Goal: Task Accomplishment & Management: Use online tool/utility

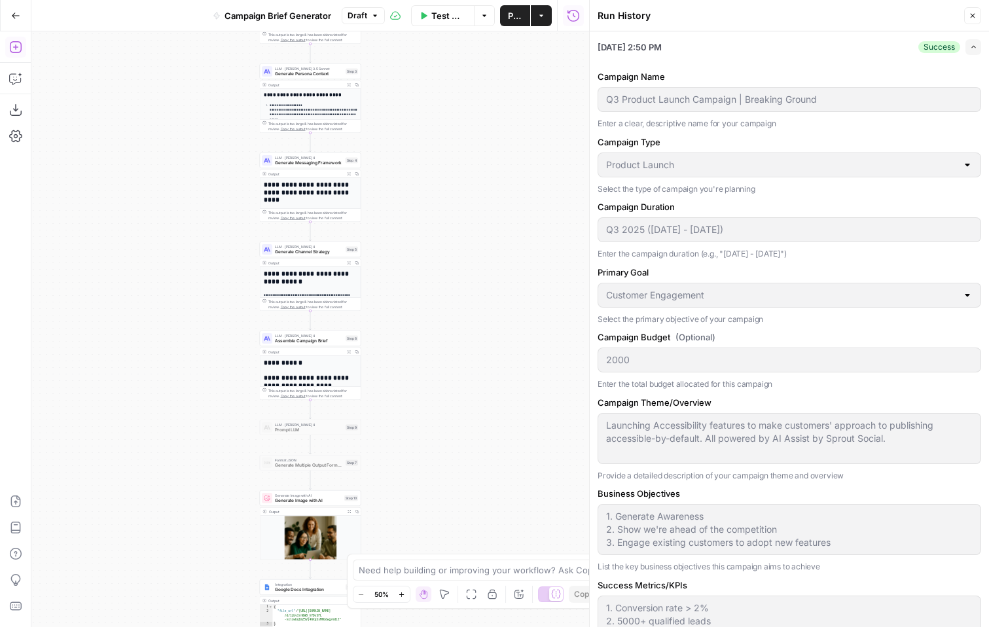
click at [446, 221] on div "Workflow Set Inputs Inputs Search Knowledge Base Retrieve Persona Data Step 2 O…" at bounding box center [310, 329] width 558 height 596
click at [967, 19] on button "Close" at bounding box center [973, 15] width 17 height 17
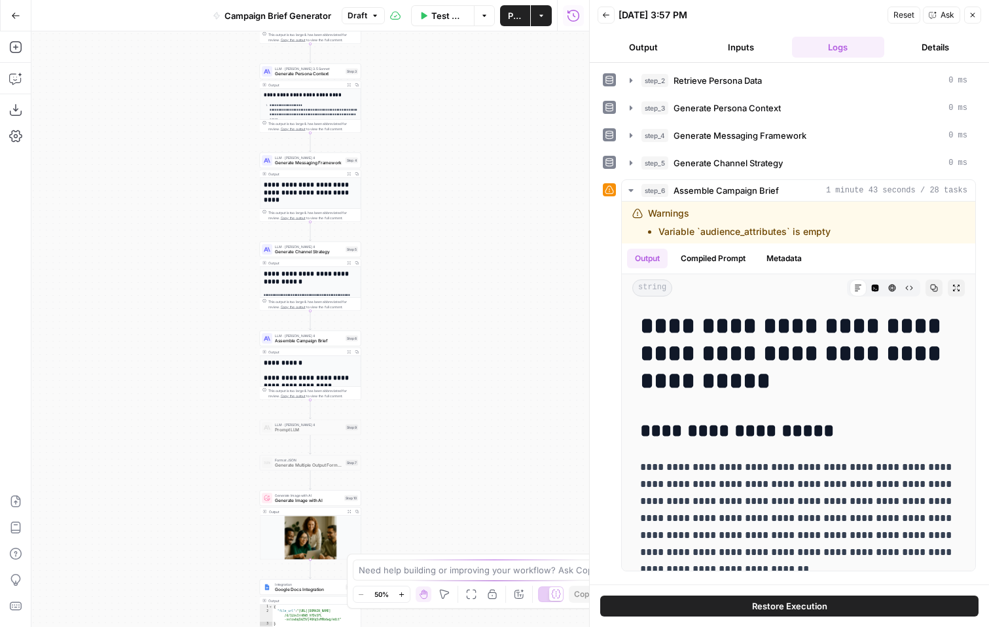
click at [511, 16] on span "Publish" at bounding box center [515, 15] width 14 height 13
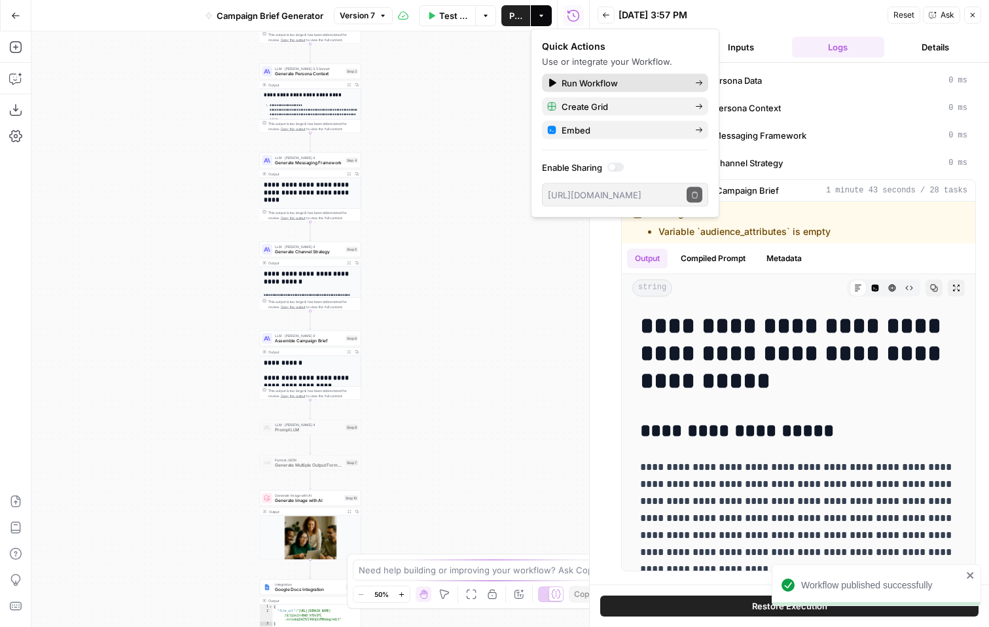
click at [561, 80] on div "Run Workflow" at bounding box center [625, 83] width 156 height 13
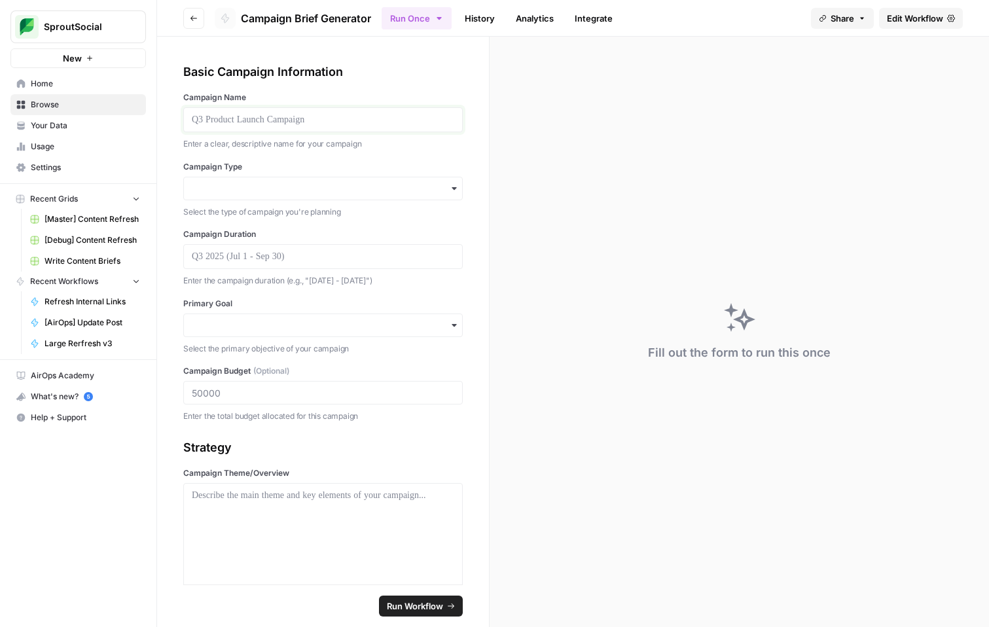
click at [320, 123] on p at bounding box center [323, 119] width 263 height 13
click at [332, 183] on input "Campaign Type" at bounding box center [323, 188] width 263 height 13
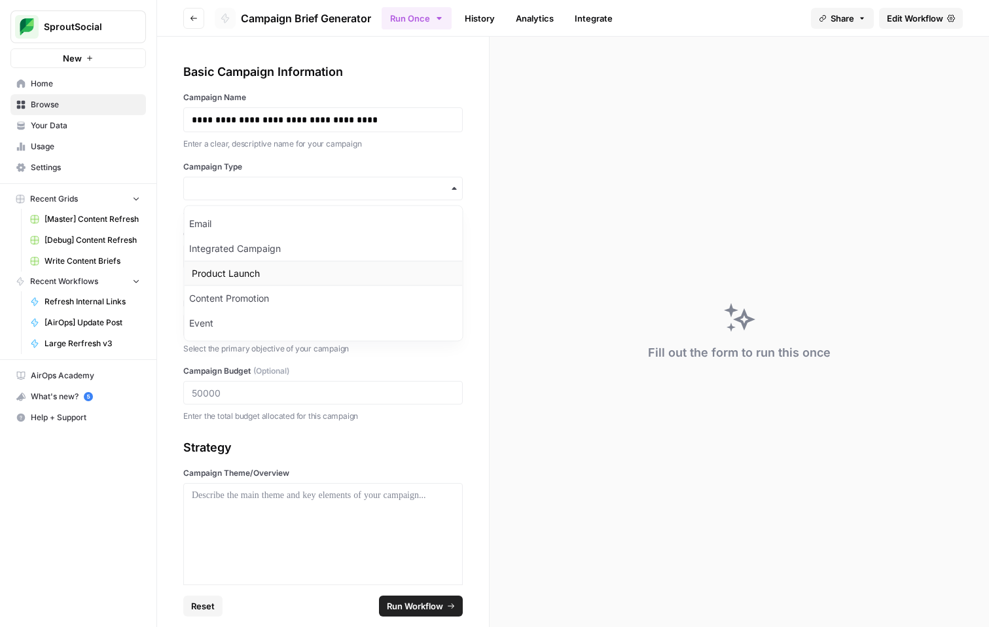
click at [299, 271] on div "Product Launch" at bounding box center [323, 273] width 278 height 25
click at [331, 256] on p at bounding box center [323, 256] width 263 height 13
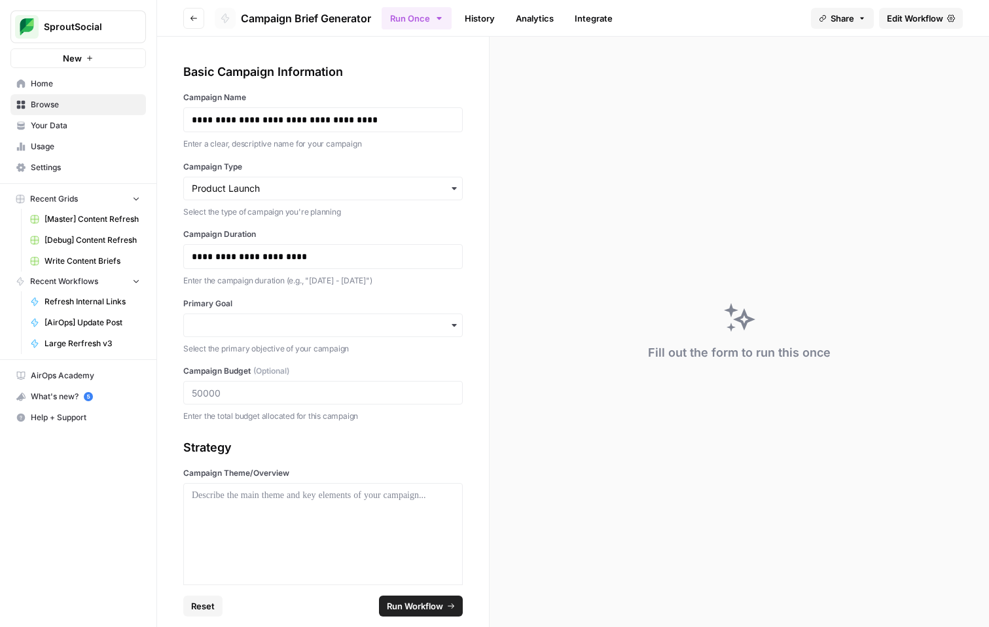
click at [313, 315] on div "button" at bounding box center [323, 326] width 280 height 24
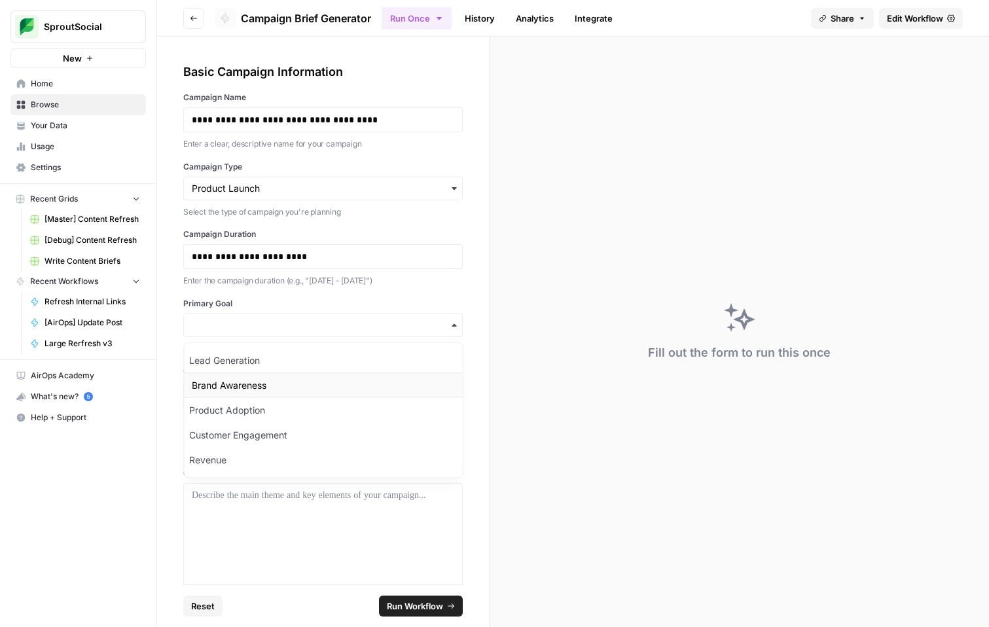
click at [320, 380] on div "Brand Awareness" at bounding box center [323, 385] width 278 height 25
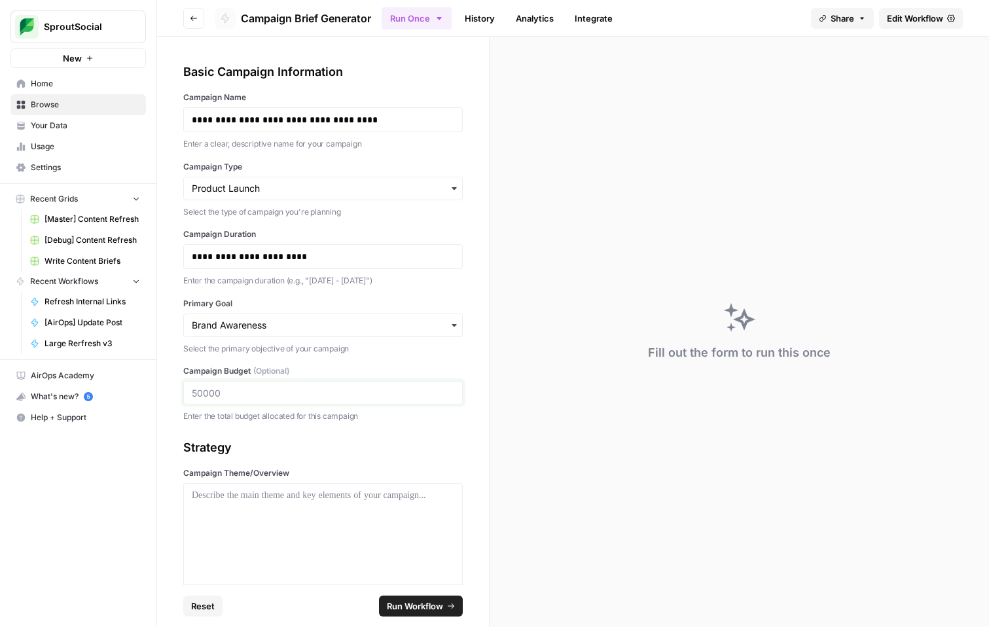
click at [197, 394] on input "Campaign Budget (Optional)" at bounding box center [323, 393] width 263 height 12
click at [199, 394] on input "Campaign Budget (Optional)" at bounding box center [323, 393] width 263 height 12
type input "5000"
click at [295, 526] on div at bounding box center [323, 541] width 263 height 105
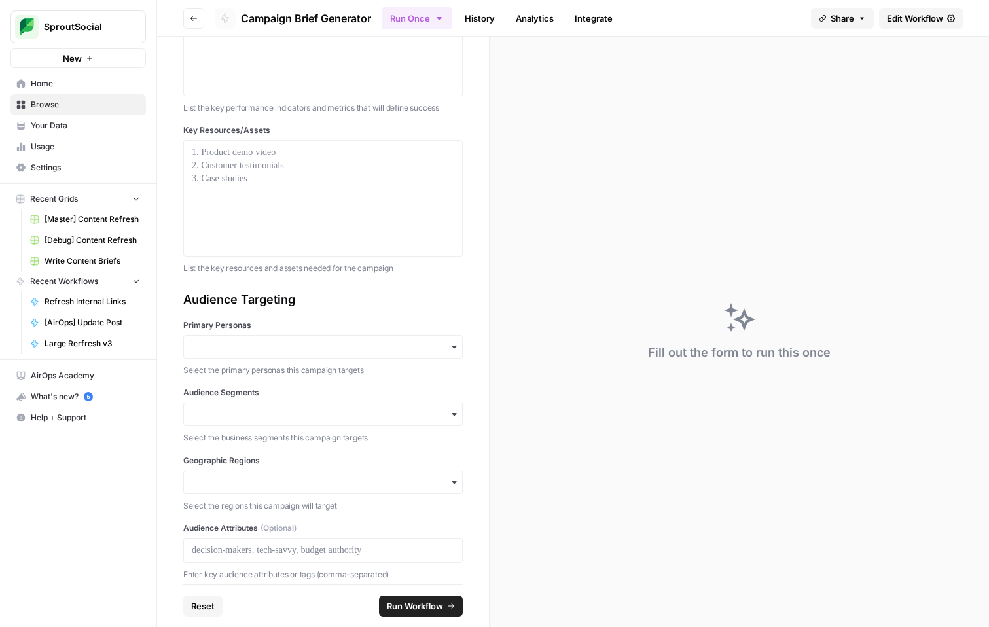
scroll to position [851, 0]
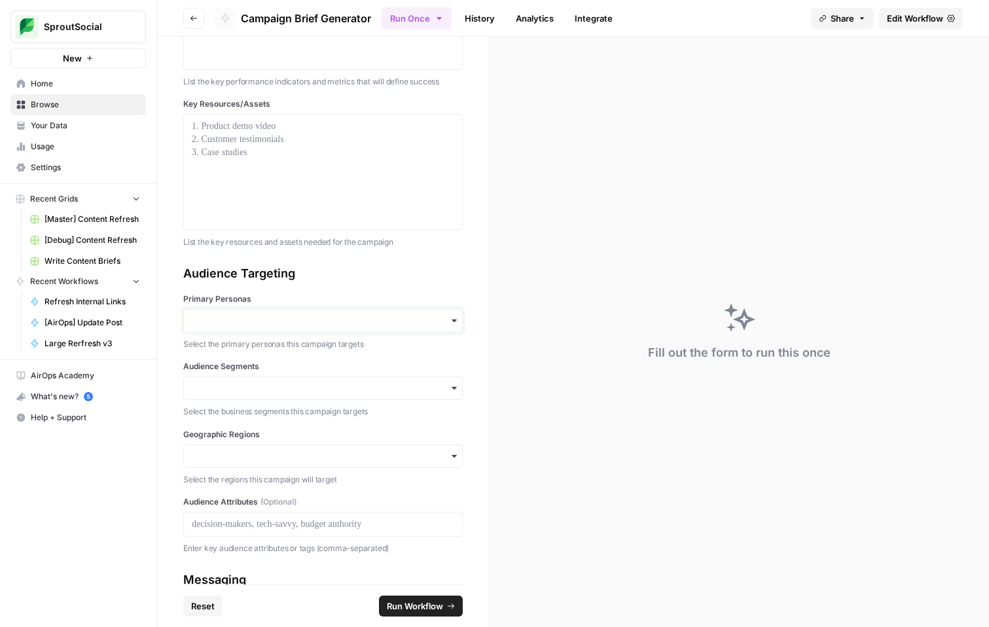
click at [307, 323] on input "Primary Personas" at bounding box center [323, 320] width 263 height 13
click at [282, 426] on div "Sylvia" at bounding box center [323, 430] width 278 height 25
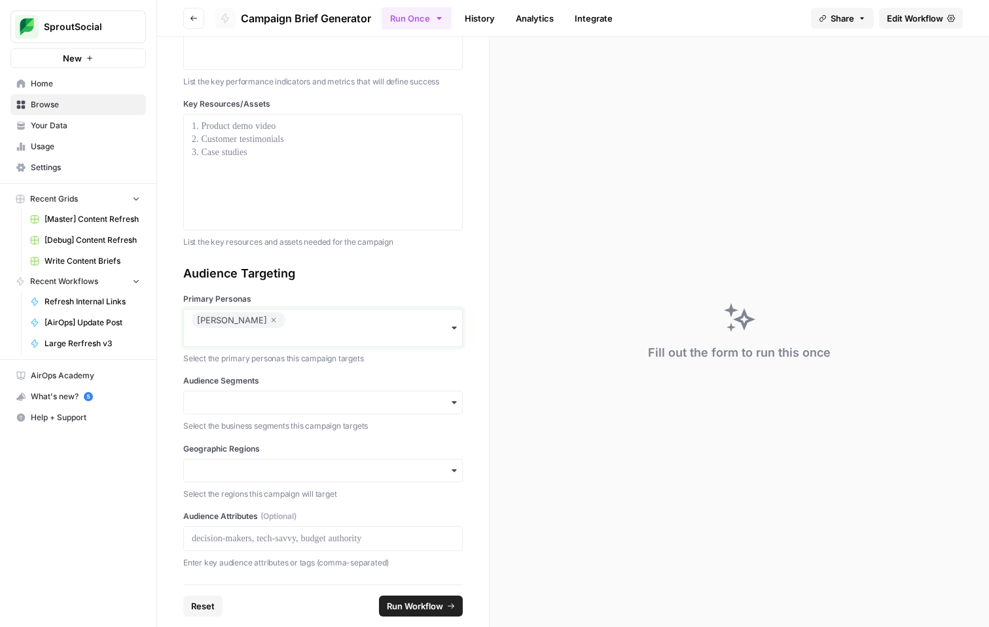
click at [320, 335] on input "Primary Personas" at bounding box center [323, 337] width 263 height 13
click at [313, 377] on div "[PERSON_NAME]" at bounding box center [324, 370] width 278 height 25
click at [304, 399] on input "Audience Segments" at bounding box center [323, 402] width 263 height 13
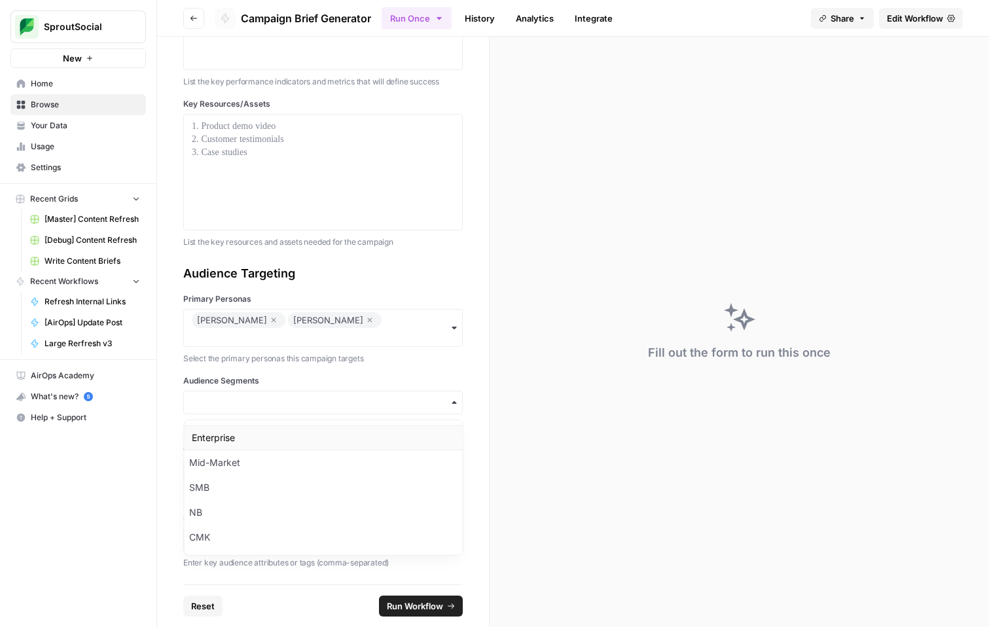
click at [274, 439] on div "Enterprise" at bounding box center [323, 438] width 278 height 25
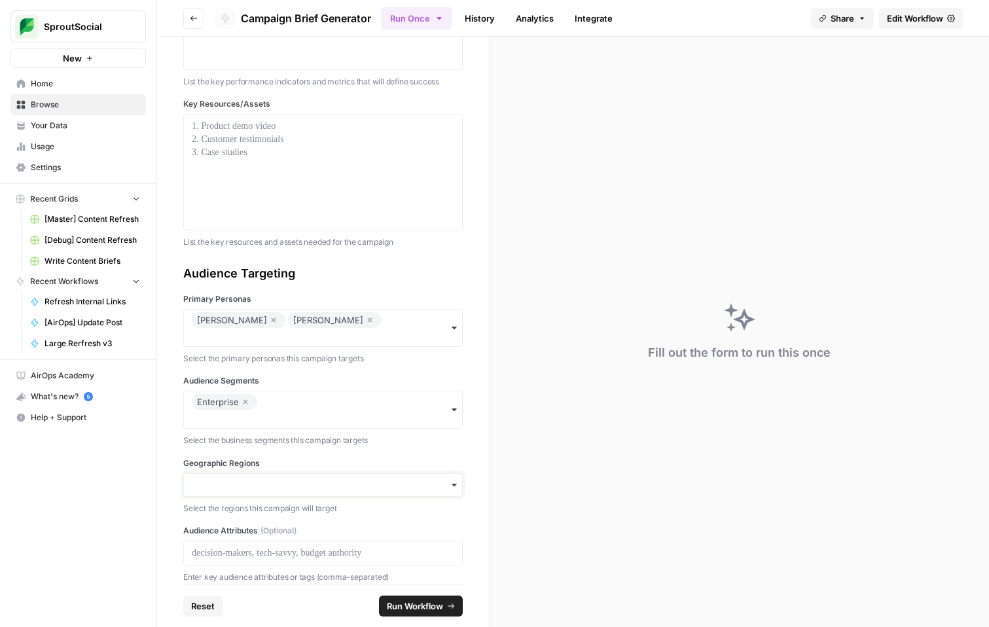
click at [296, 480] on input "Geographic Regions" at bounding box center [323, 485] width 263 height 13
click at [303, 458] on label "Geographic Regions" at bounding box center [323, 464] width 280 height 12
click at [303, 479] on input "Geographic Regions" at bounding box center [323, 485] width 263 height 13
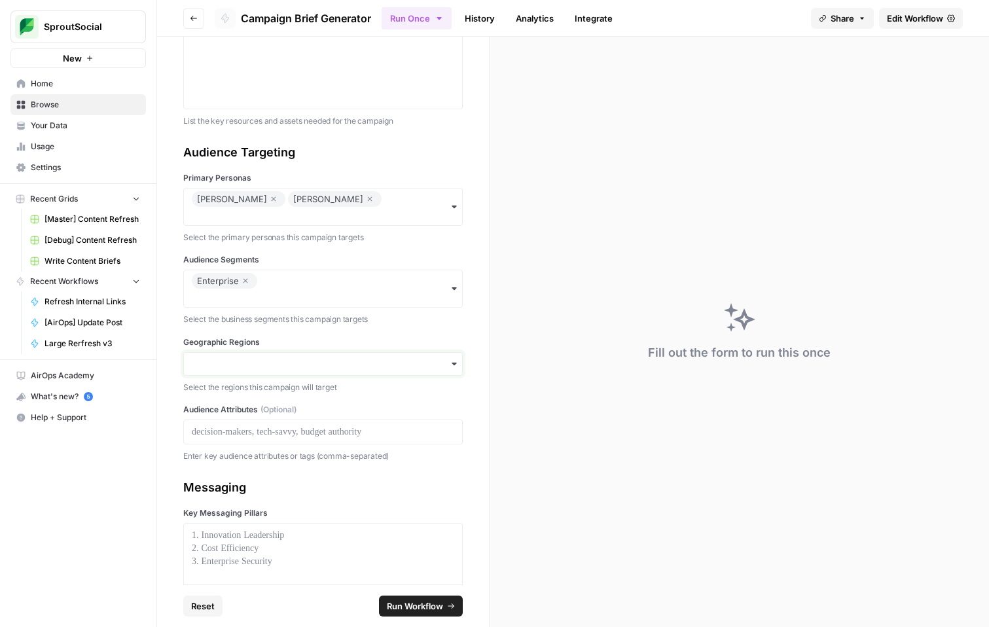
scroll to position [1001, 0]
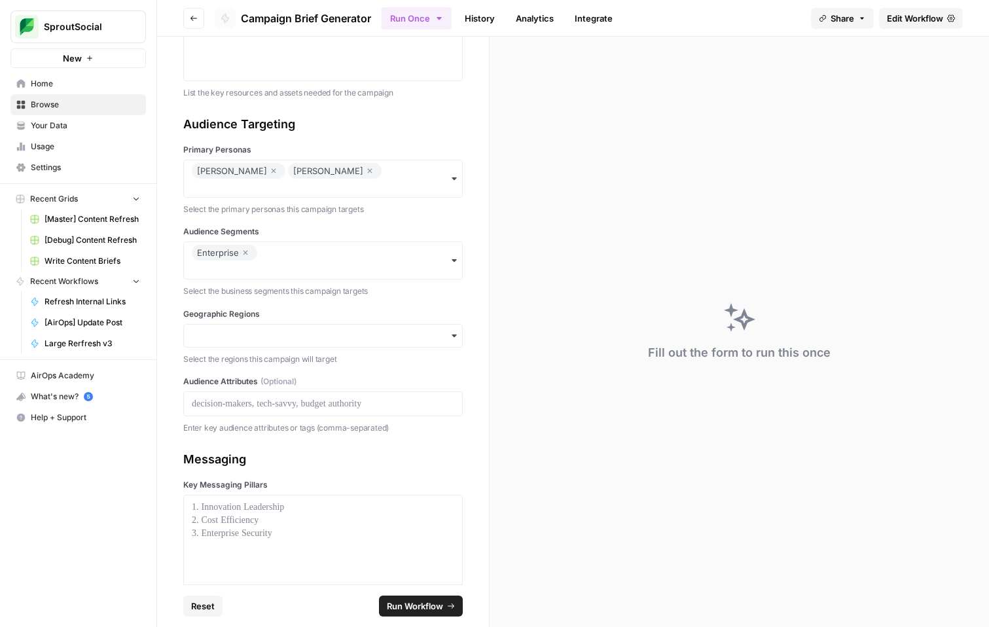
click at [280, 344] on div "button" at bounding box center [323, 336] width 280 height 24
click at [263, 369] on div "NAMER" at bounding box center [324, 371] width 278 height 25
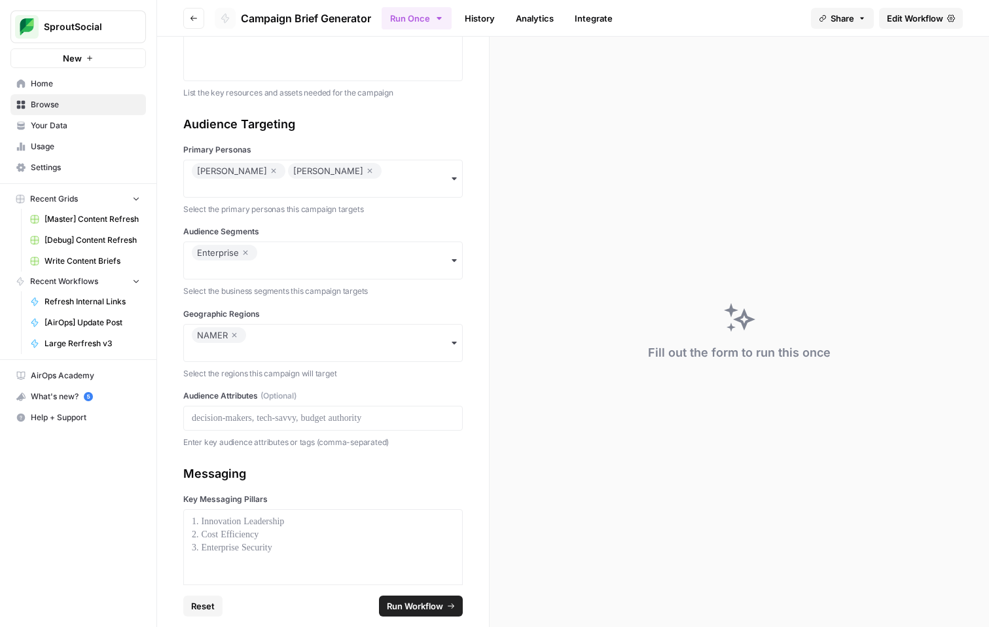
click at [268, 344] on div "NAMER" at bounding box center [323, 343] width 280 height 38
click at [243, 396] on div "NAMER" at bounding box center [324, 385] width 278 height 25
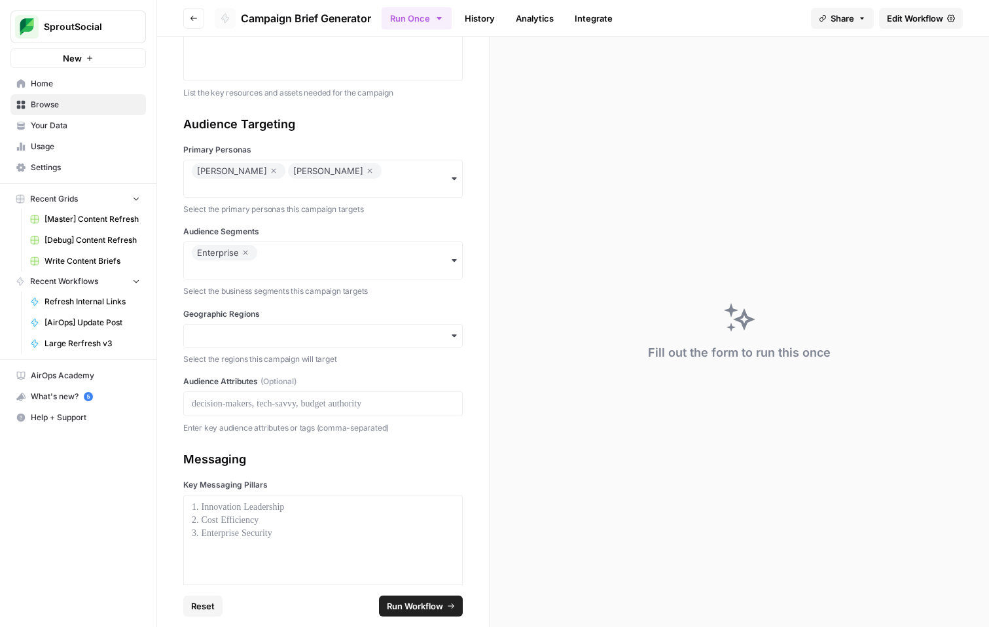
click at [243, 396] on div at bounding box center [323, 404] width 280 height 25
click at [265, 341] on input "Geographic Regions" at bounding box center [323, 335] width 263 height 13
click at [257, 355] on div "NAMER EMEA APAC" at bounding box center [324, 396] width 280 height 86
click at [253, 364] on div "NAMER" at bounding box center [324, 371] width 278 height 25
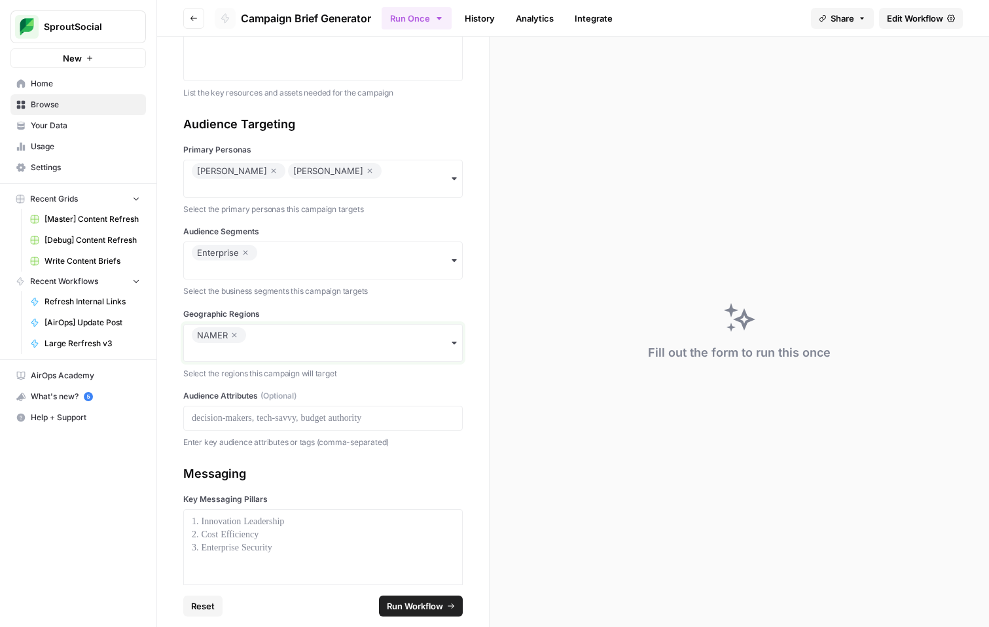
click at [262, 347] on input "Geographic Regions" at bounding box center [323, 352] width 263 height 13
click at [234, 407] on div "EMEA" at bounding box center [324, 410] width 278 height 25
click at [281, 359] on div "NAMER EMEA" at bounding box center [323, 343] width 280 height 38
click at [260, 432] on div "APAC" at bounding box center [324, 435] width 278 height 25
click at [271, 416] on p at bounding box center [323, 418] width 263 height 13
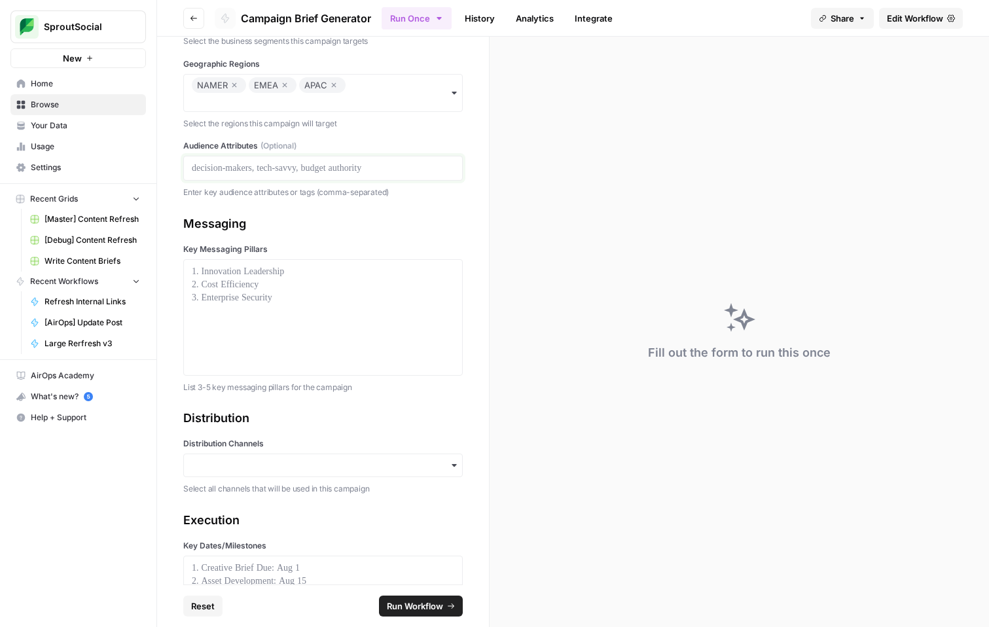
scroll to position [1251, 0]
click at [283, 466] on input "Distribution Channels" at bounding box center [323, 464] width 263 height 13
click at [318, 299] on div "Email" at bounding box center [323, 305] width 278 height 25
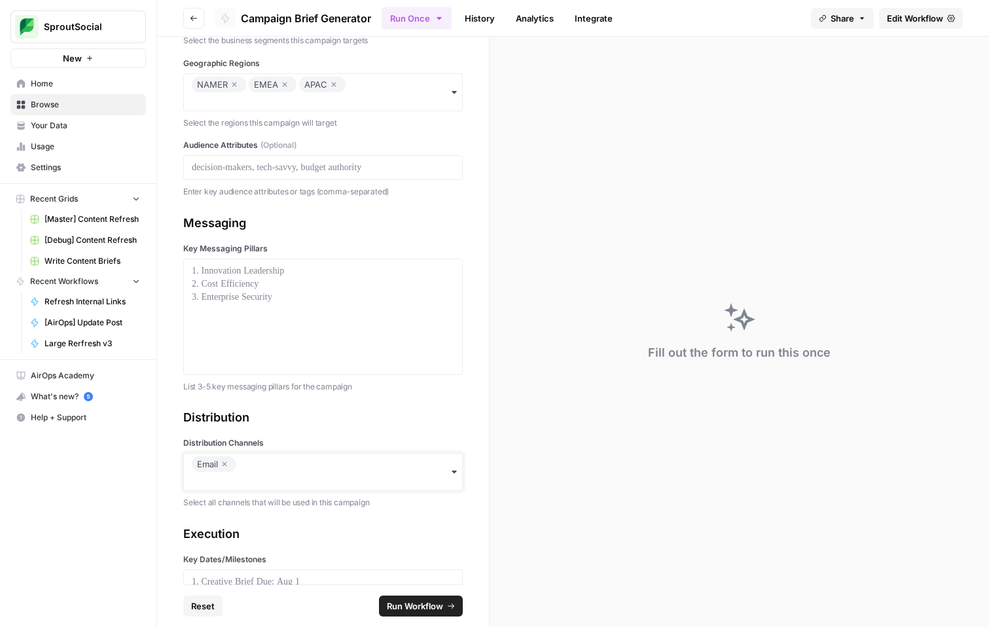
click at [259, 475] on input "Distribution Channels" at bounding box center [323, 481] width 263 height 13
click at [275, 331] on div "Social" at bounding box center [324, 330] width 278 height 25
click at [290, 473] on div "Email Social" at bounding box center [323, 472] width 280 height 38
click at [287, 365] on div "Web" at bounding box center [324, 354] width 278 height 25
click at [316, 487] on input "Distribution Channels" at bounding box center [323, 481] width 263 height 13
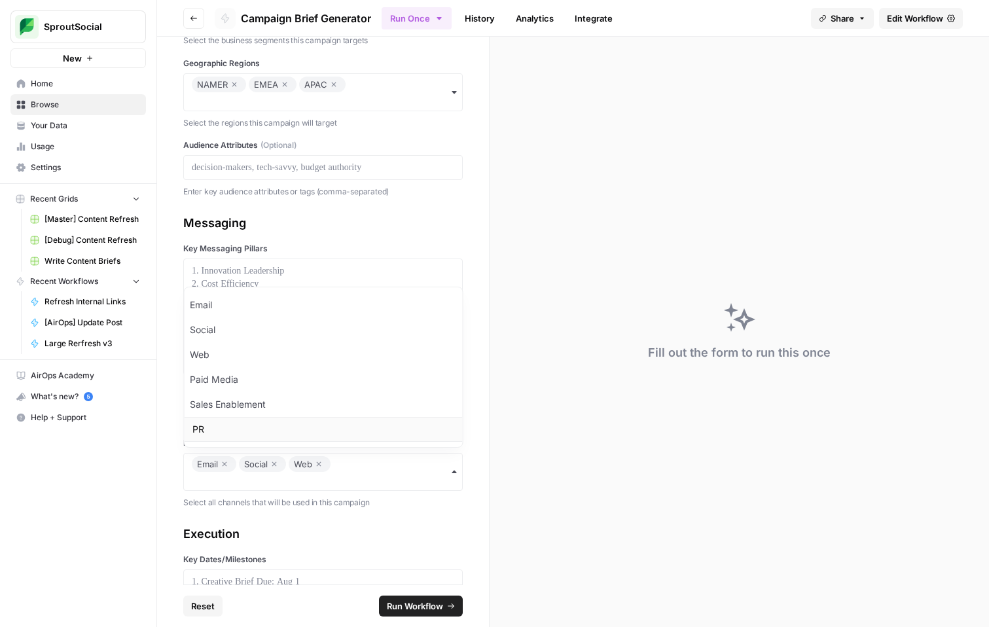
click at [274, 428] on div "PR" at bounding box center [324, 429] width 278 height 25
click at [327, 327] on div at bounding box center [323, 317] width 263 height 105
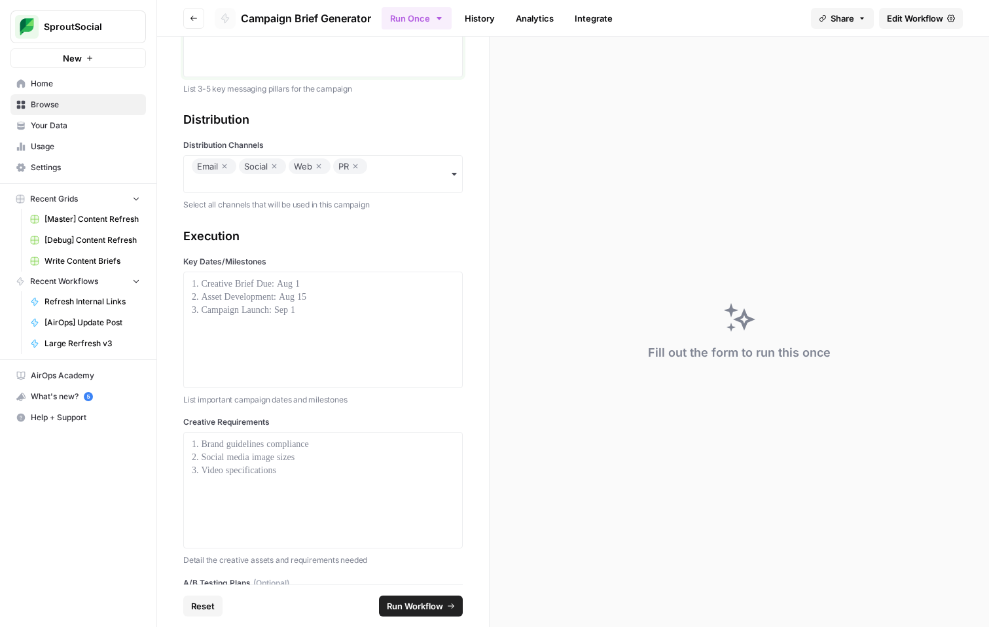
scroll to position [1550, 0]
click at [358, 316] on div at bounding box center [323, 329] width 263 height 105
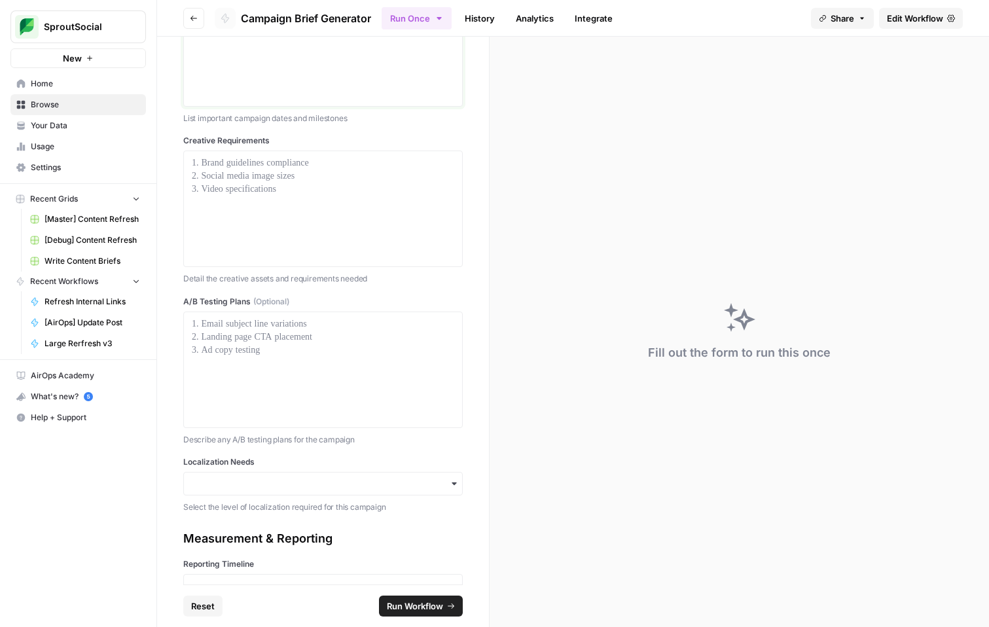
scroll to position [1930, 0]
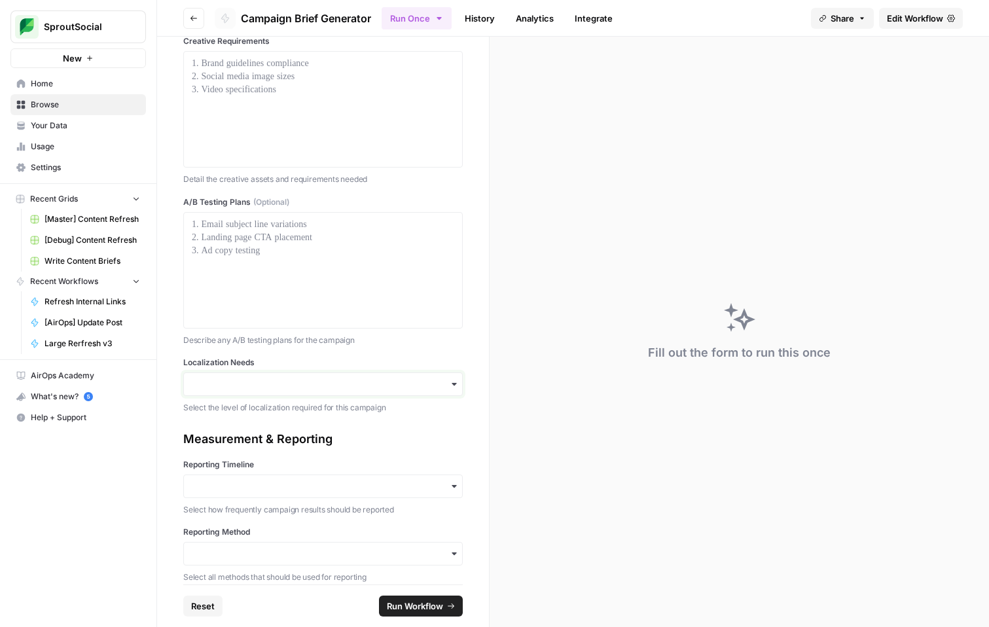
click at [351, 386] on input "Localization Needs" at bounding box center [323, 384] width 263 height 13
click at [284, 468] on div "Full Translation" at bounding box center [323, 469] width 278 height 25
click at [322, 482] on input "Reporting Timeline" at bounding box center [323, 486] width 263 height 13
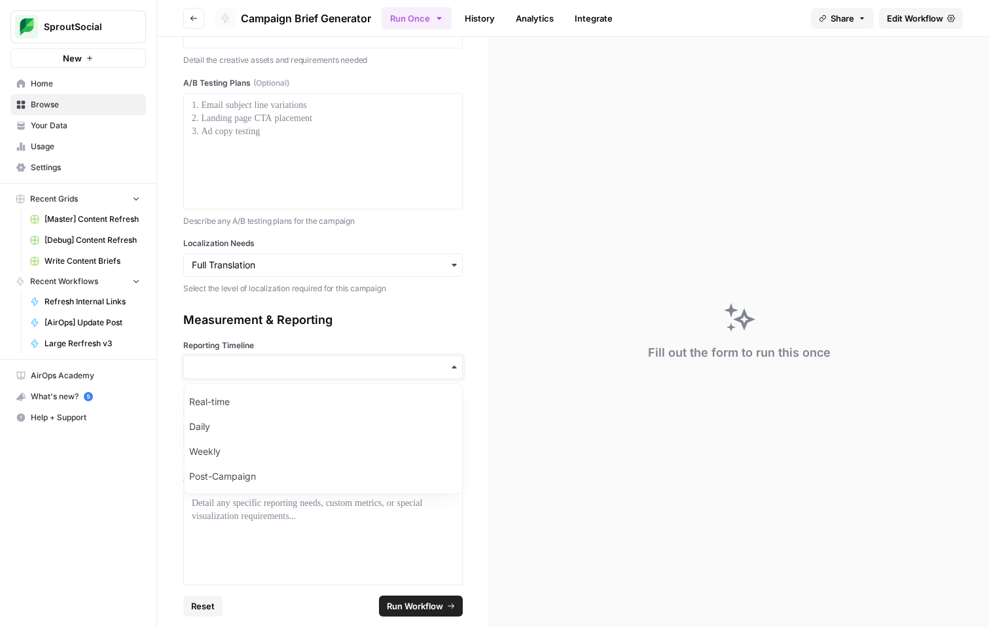
scroll to position [2050, 0]
click at [323, 448] on div "Weekly" at bounding box center [323, 451] width 278 height 25
click at [322, 434] on input "Reporting Method" at bounding box center [323, 434] width 263 height 13
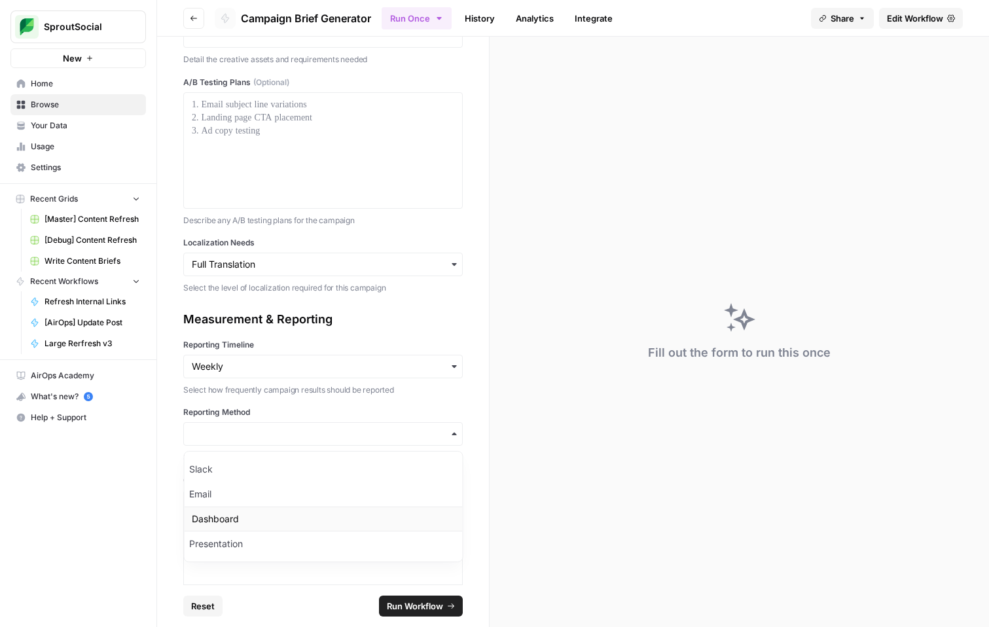
click at [299, 515] on div "Dashboard" at bounding box center [323, 519] width 278 height 25
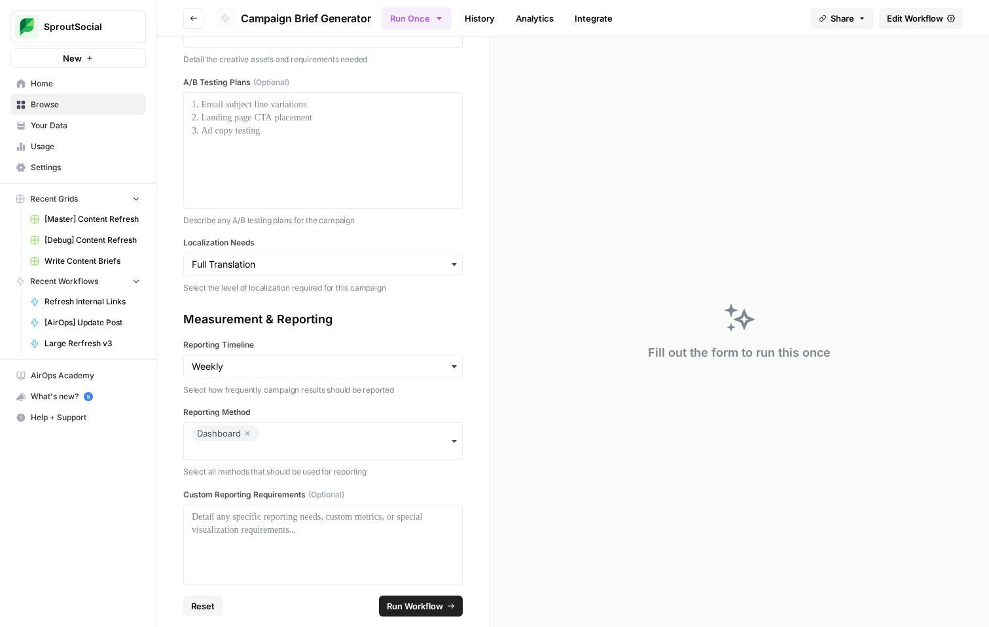
click at [398, 608] on span "Run Workflow" at bounding box center [415, 606] width 56 height 13
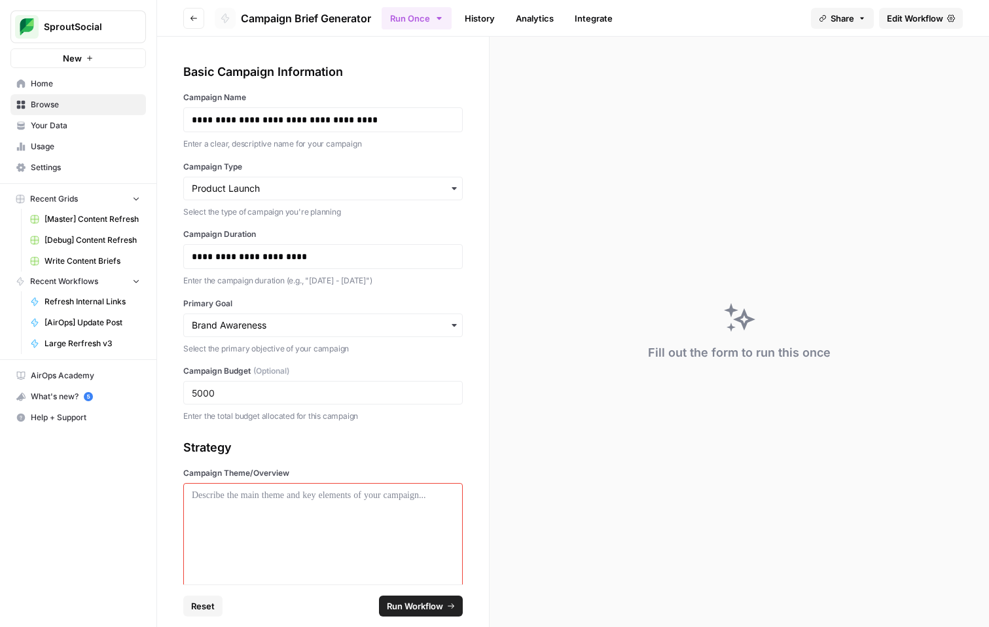
scroll to position [153, 0]
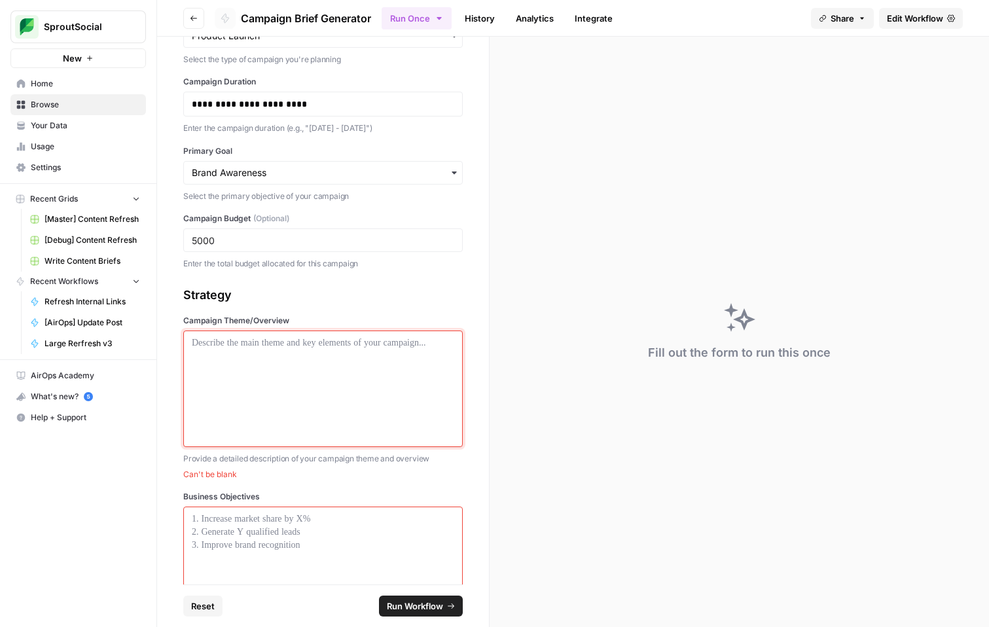
click at [345, 390] on div at bounding box center [323, 389] width 263 height 105
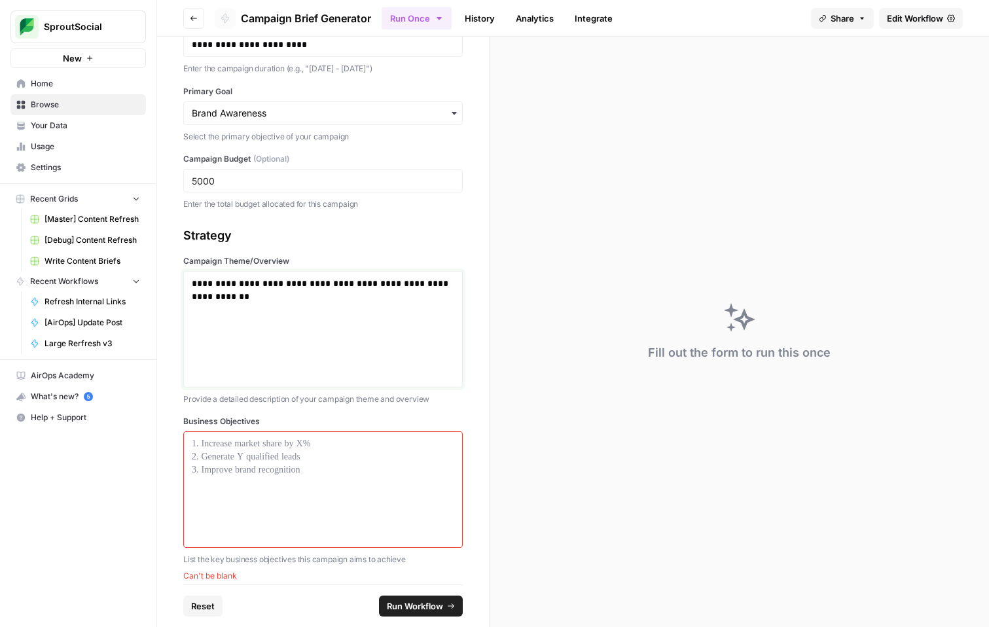
scroll to position [215, 0]
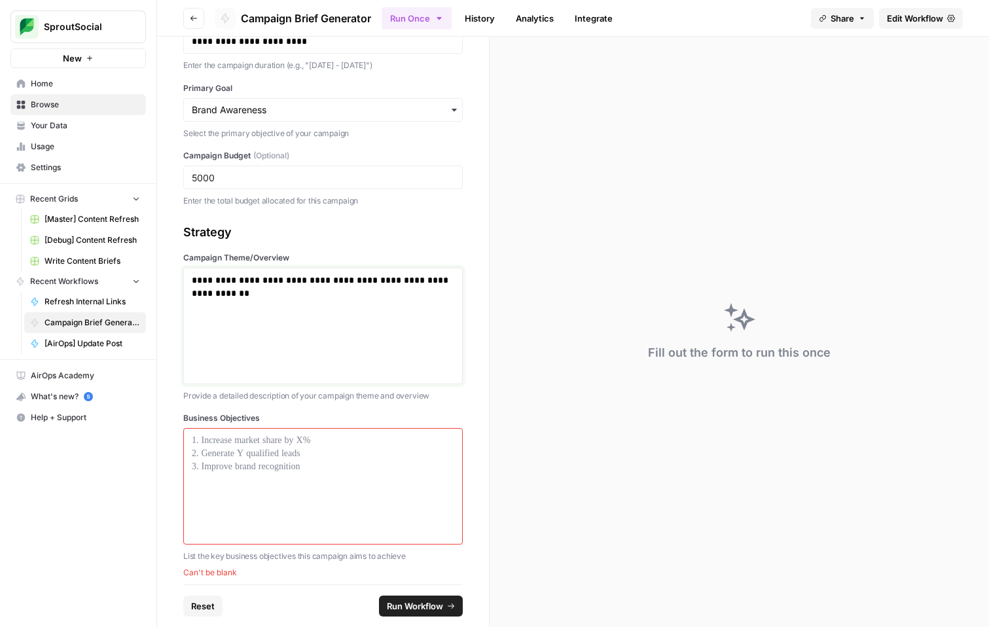
click at [192, 289] on p "**********" at bounding box center [323, 287] width 263 height 26
click at [219, 327] on div "**********" at bounding box center [323, 326] width 263 height 105
click at [322, 445] on p at bounding box center [323, 440] width 263 height 13
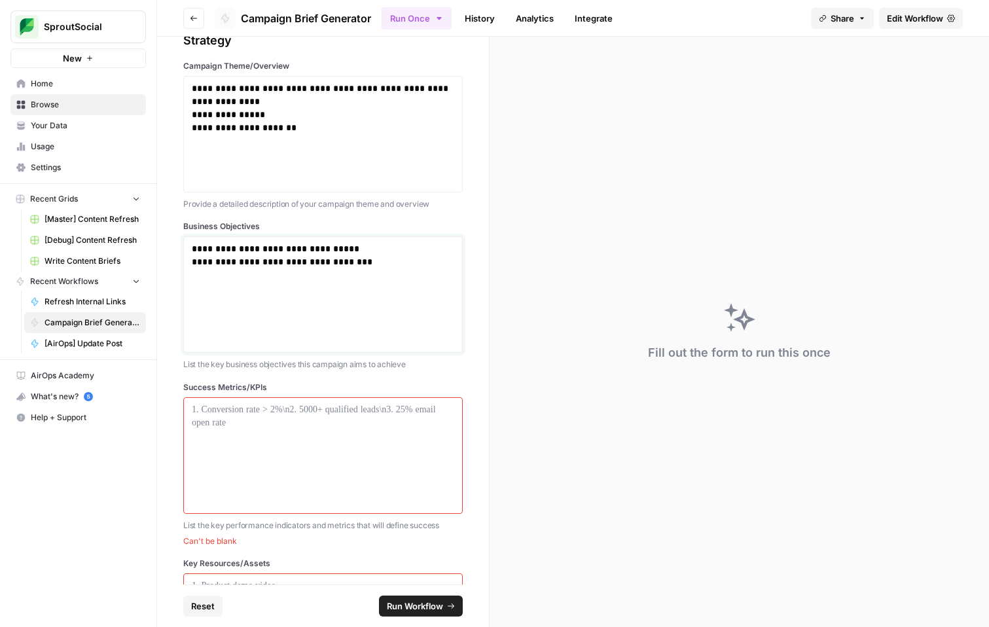
scroll to position [411, 0]
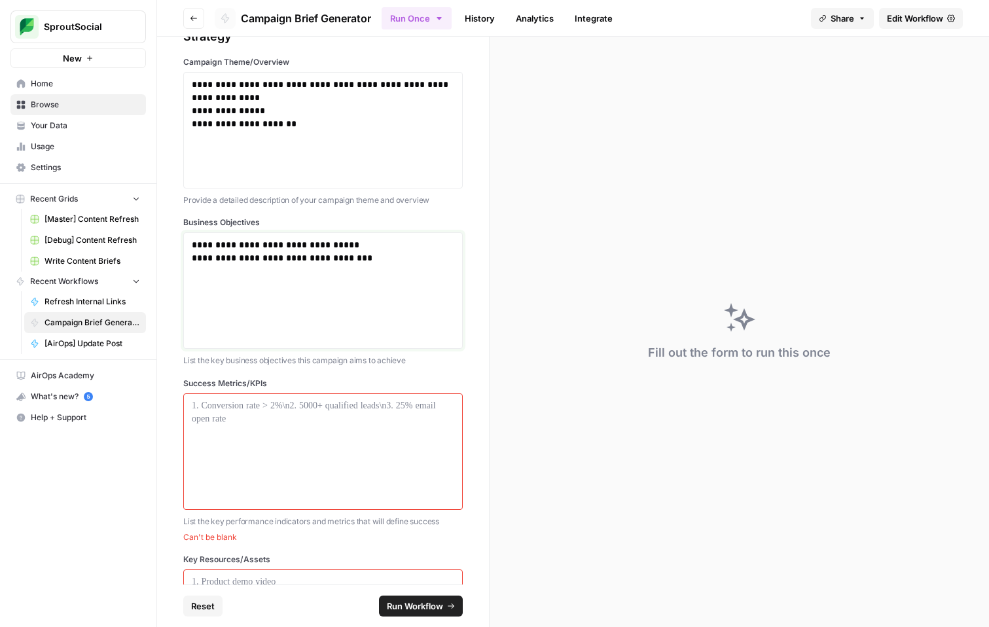
drag, startPoint x: 377, startPoint y: 258, endPoint x: 202, endPoint y: 260, distance: 174.9
click at [202, 260] on p "**********" at bounding box center [323, 257] width 263 height 13
click at [230, 428] on div at bounding box center [323, 451] width 263 height 105
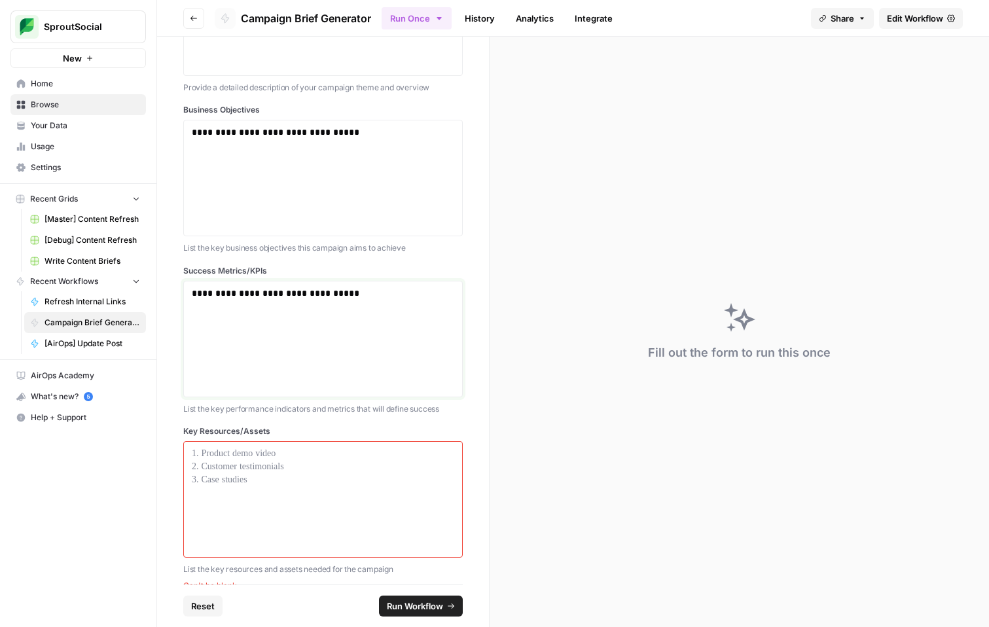
scroll to position [525, 0]
click at [258, 470] on div at bounding box center [323, 498] width 263 height 105
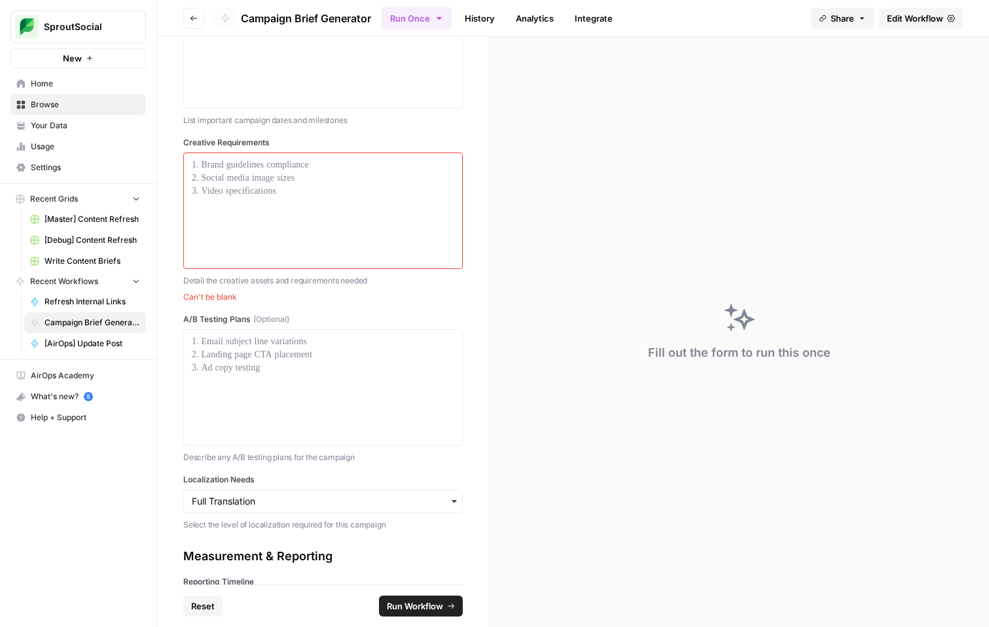
scroll to position [1844, 0]
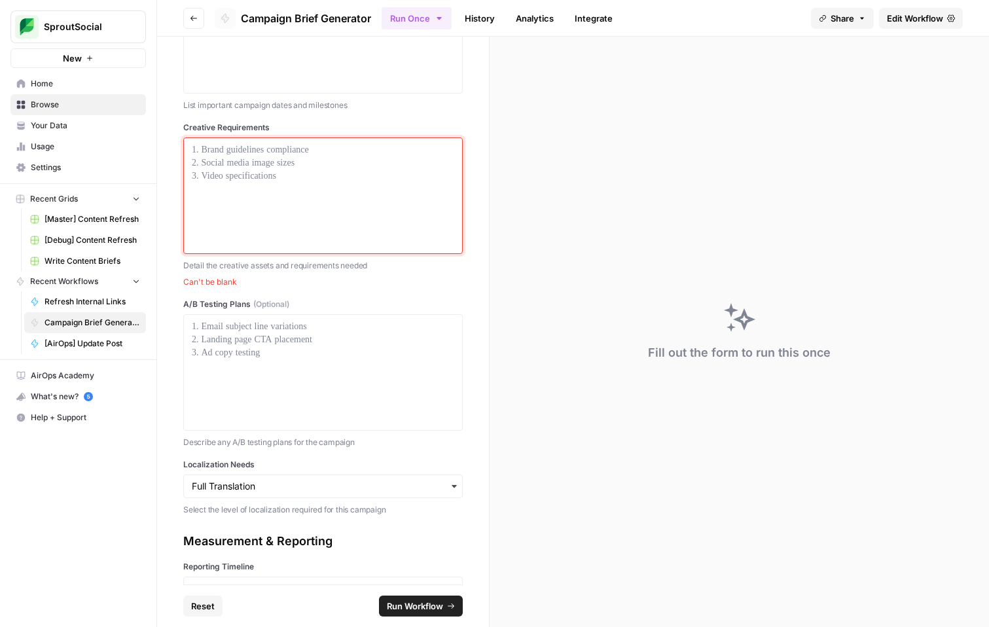
click at [299, 208] on div at bounding box center [323, 195] width 263 height 105
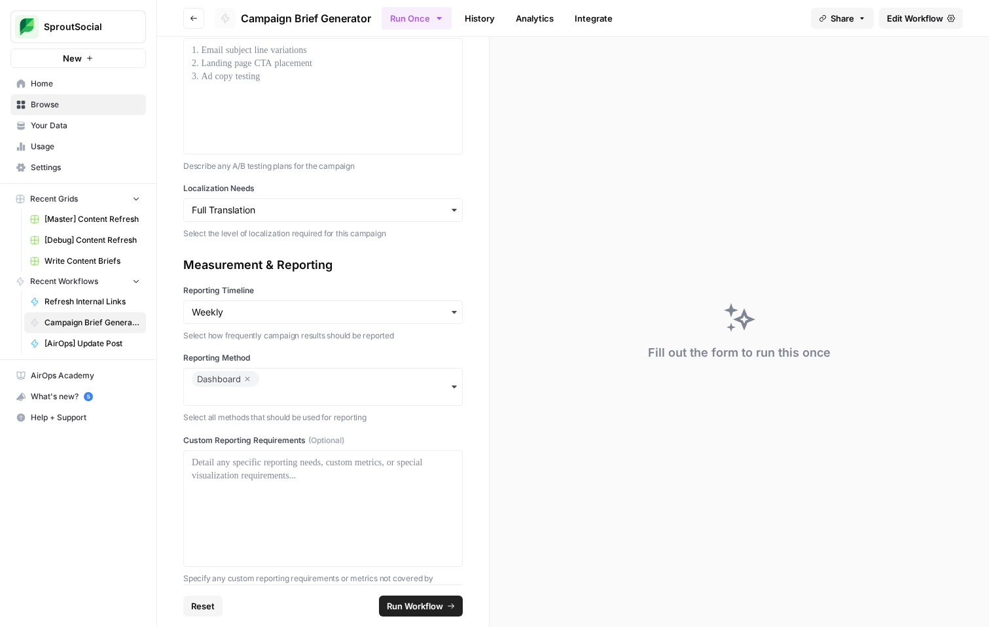
scroll to position [2218, 0]
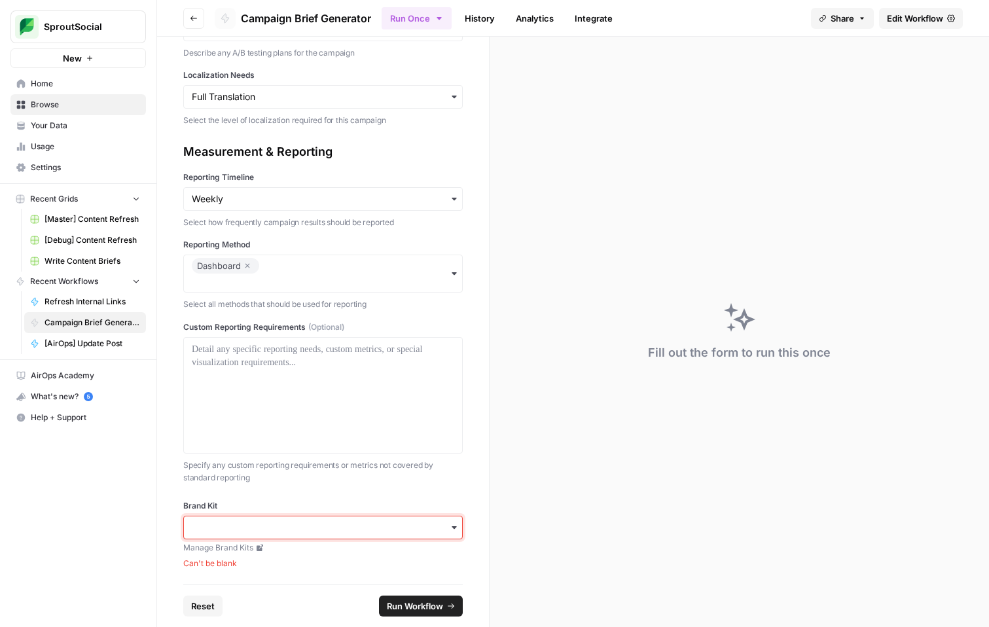
click at [361, 528] on input "Brand Kit" at bounding box center [323, 527] width 263 height 13
click at [340, 557] on div "Sprout Social" at bounding box center [323, 562] width 278 height 25
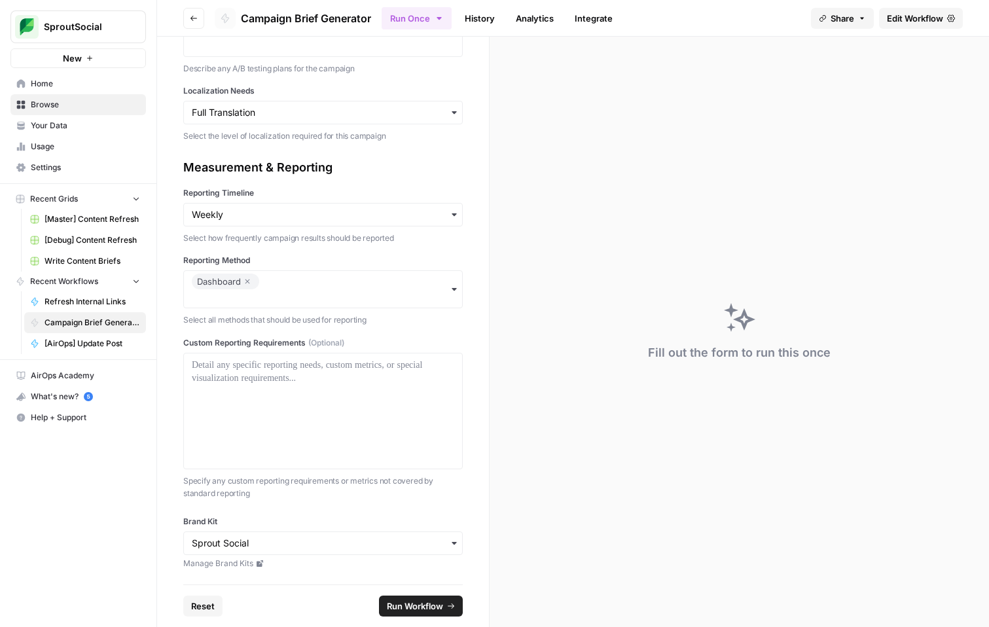
click at [366, 561] on link "Manage Brand Kits" at bounding box center [323, 564] width 280 height 12
click at [432, 606] on span "Run Workflow" at bounding box center [415, 606] width 56 height 13
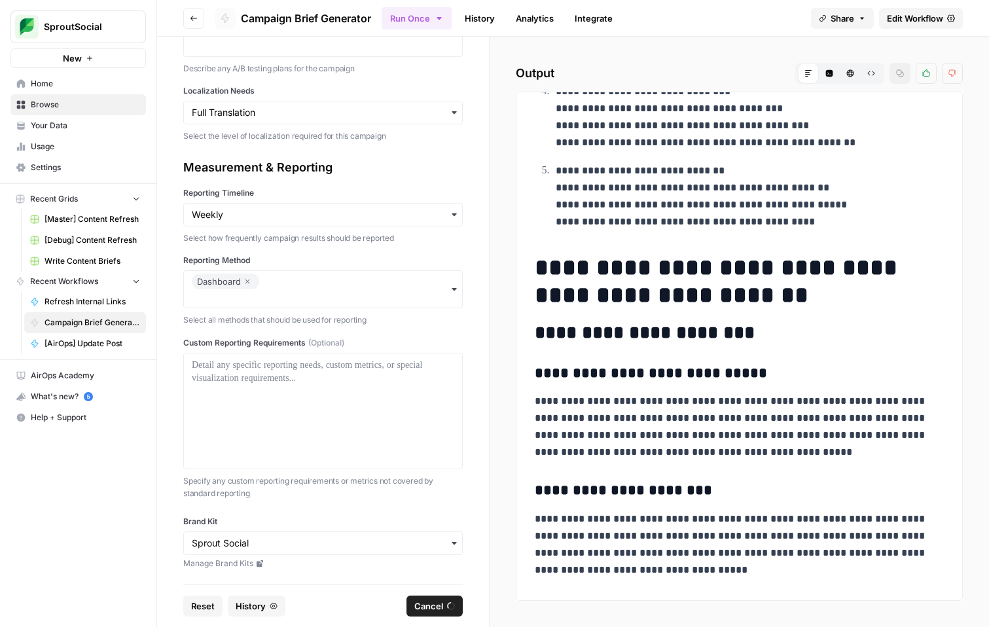
scroll to position [1305, 0]
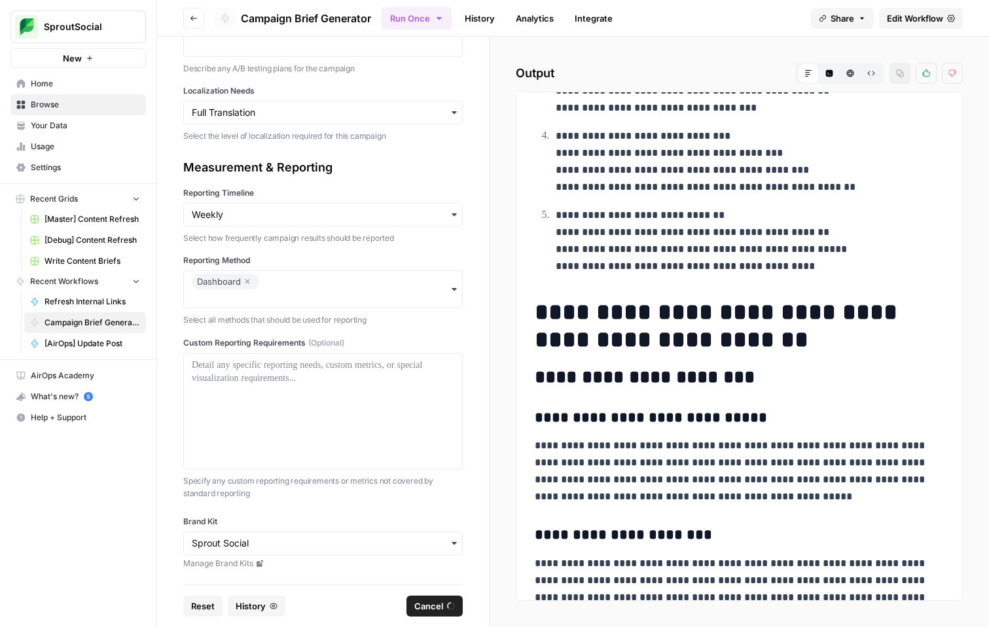
click at [636, 441] on p "**********" at bounding box center [739, 471] width 409 height 68
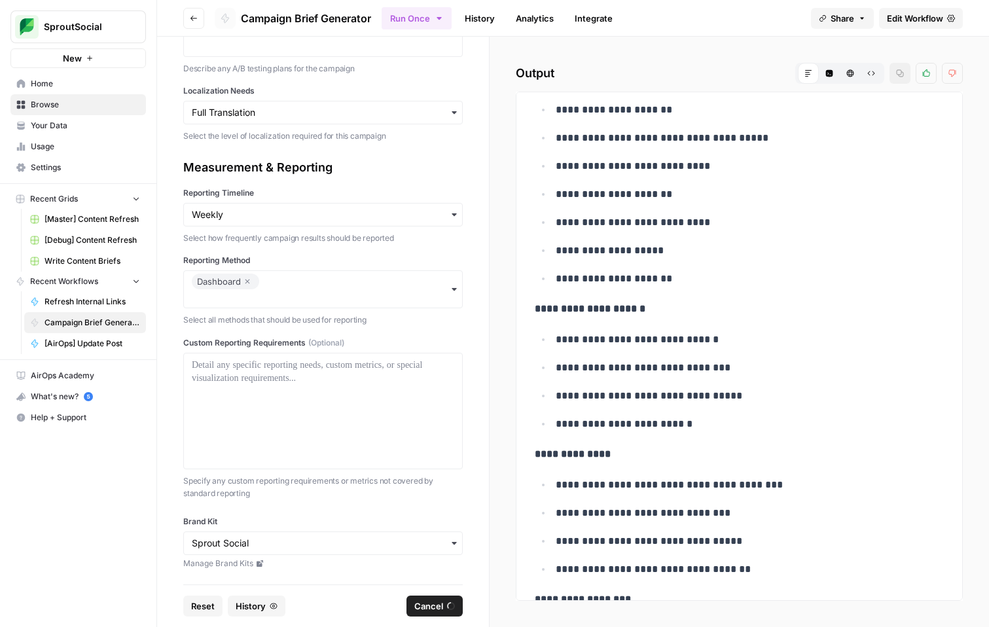
scroll to position [14285, 0]
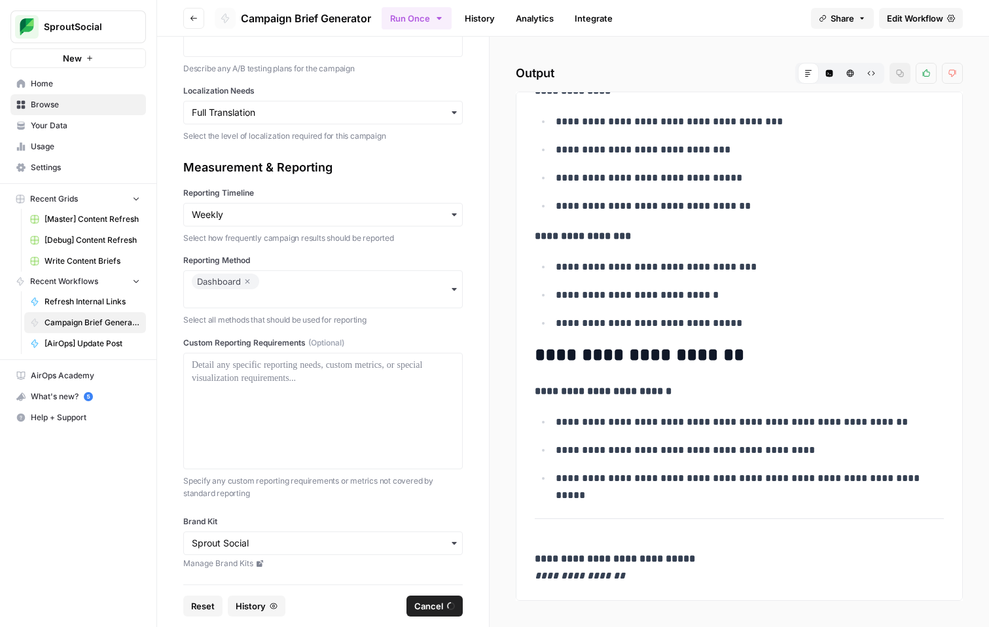
drag, startPoint x: 540, startPoint y: 121, endPoint x: 645, endPoint y: 581, distance: 472.3
copy div "**********"
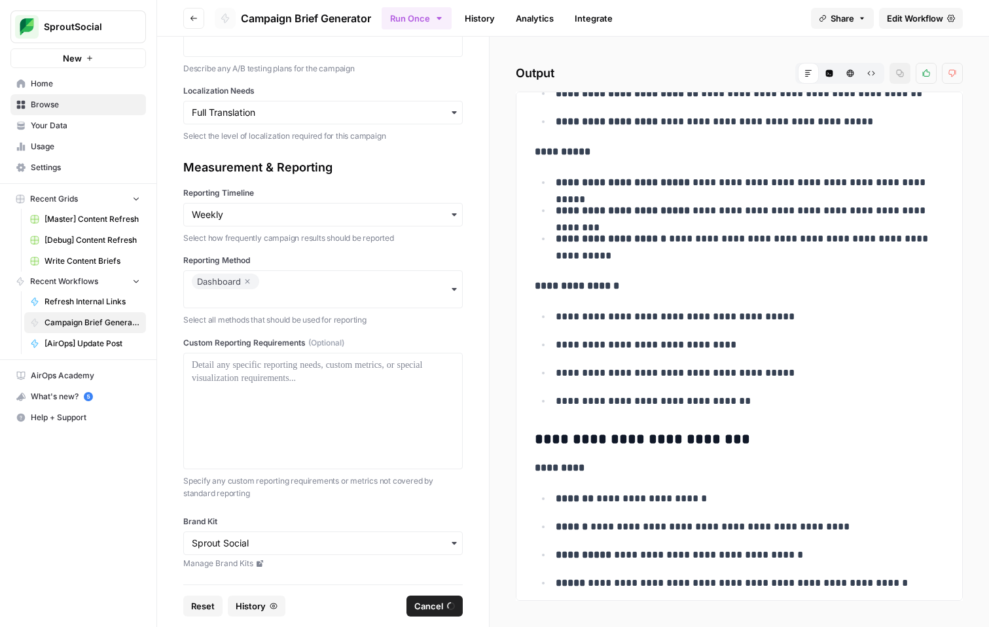
scroll to position [5482, 0]
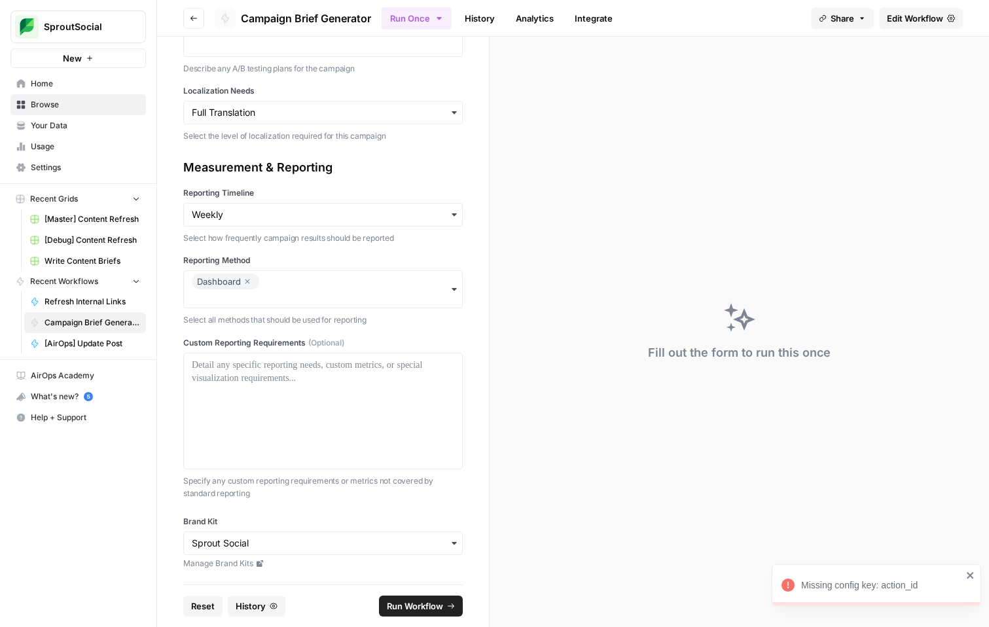
click at [826, 583] on div "Missing config key: action_id" at bounding box center [882, 585] width 161 height 13
click at [490, 19] on link "History" at bounding box center [480, 18] width 46 height 21
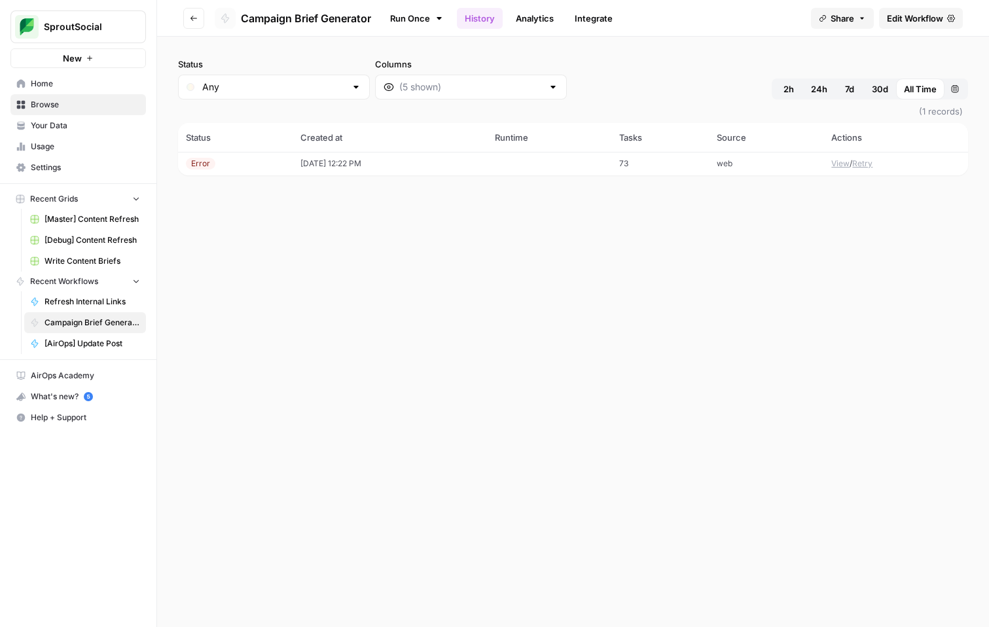
click at [524, 161] on td at bounding box center [549, 164] width 124 height 24
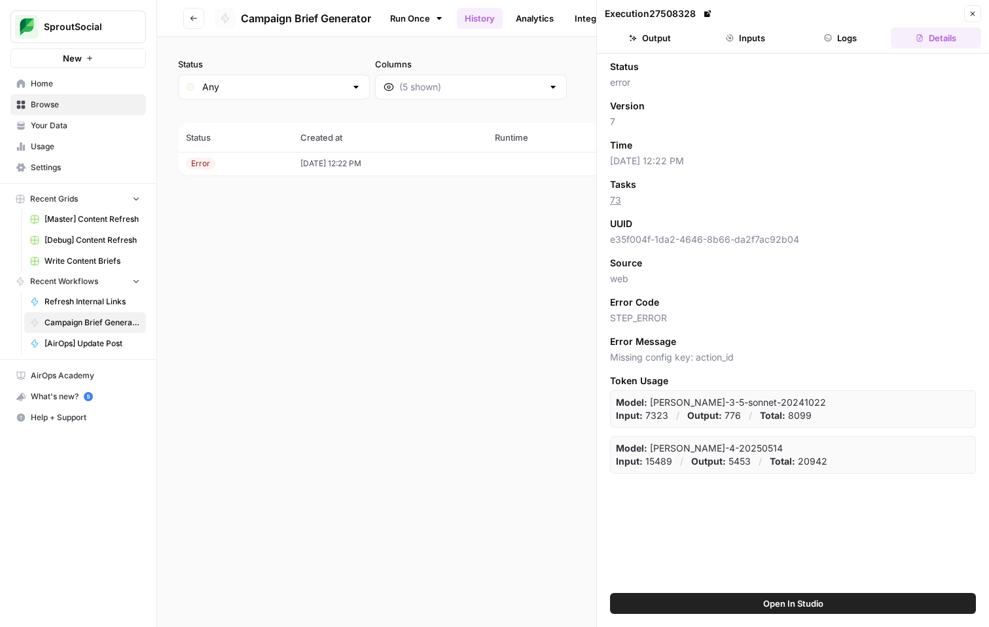
click at [850, 42] on button "Logs" at bounding box center [841, 38] width 90 height 21
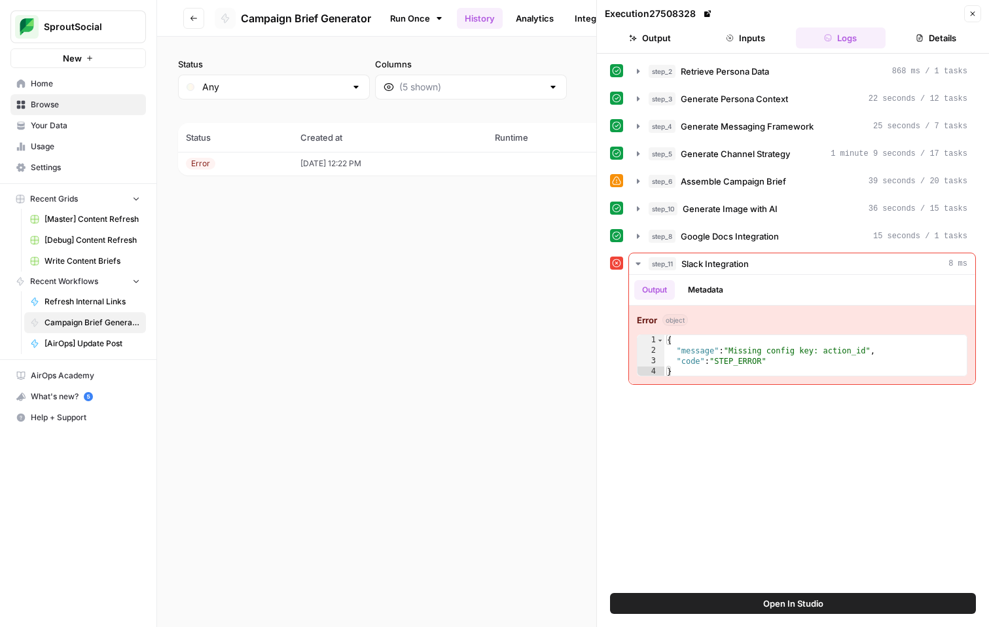
click at [801, 603] on span "Open In Studio" at bounding box center [794, 603] width 60 height 13
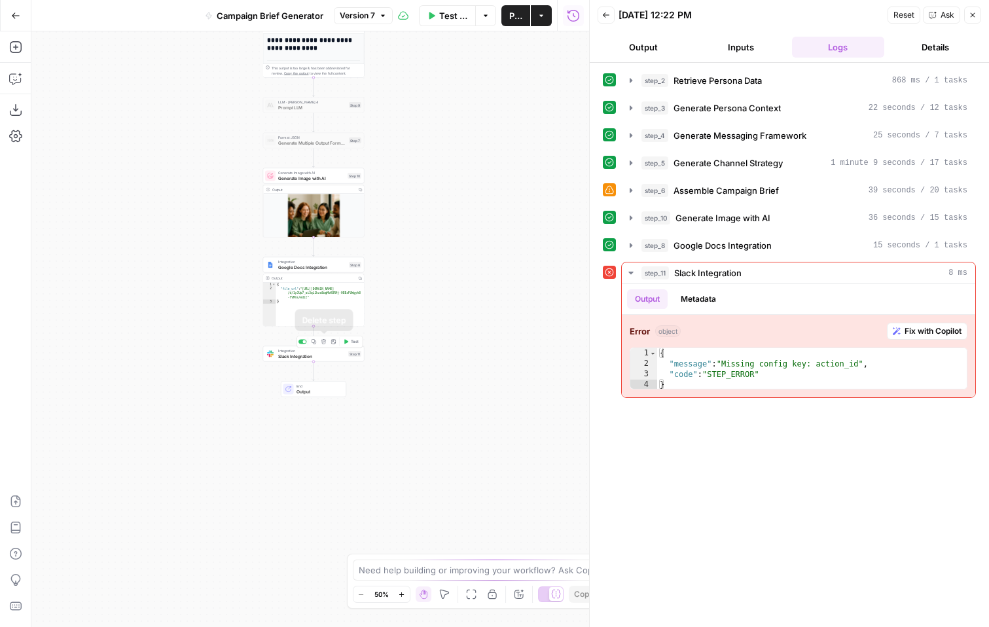
click at [323, 342] on icon "button" at bounding box center [324, 341] width 5 height 5
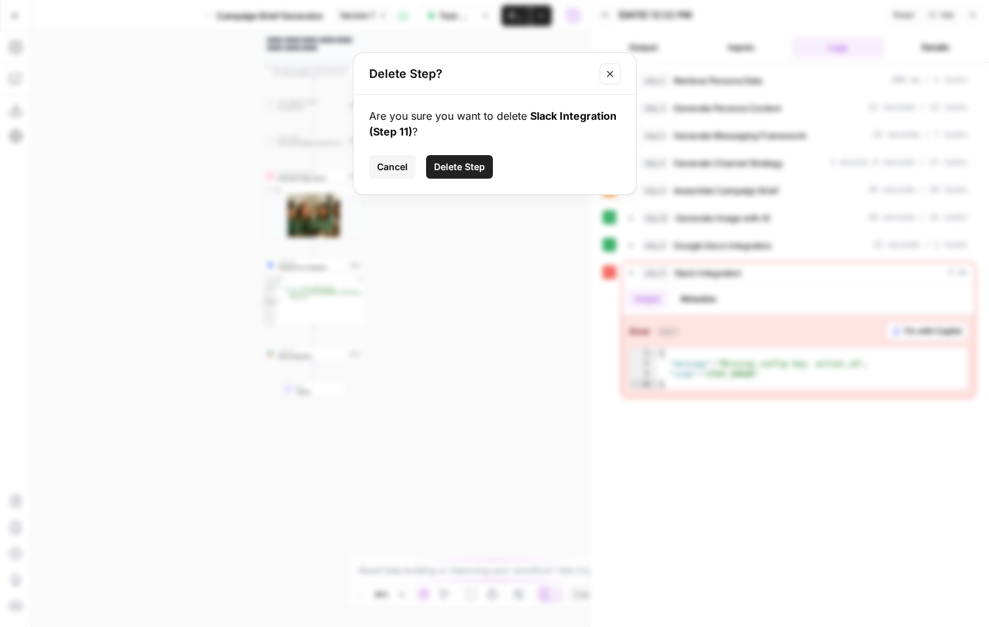
click at [465, 174] on button "Delete Step" at bounding box center [459, 167] width 67 height 24
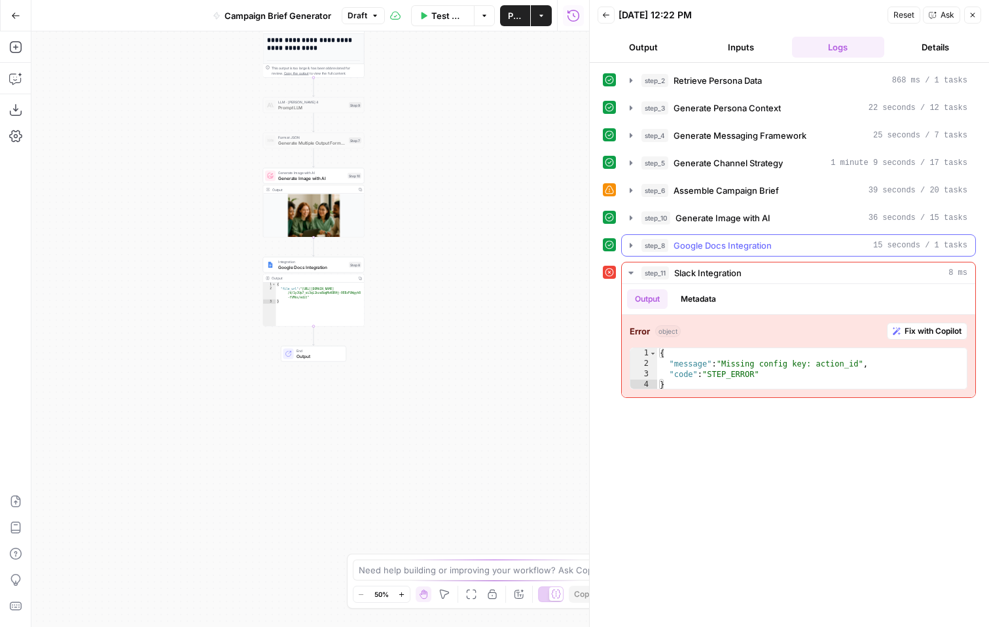
click at [630, 246] on icon "button" at bounding box center [631, 245] width 3 height 5
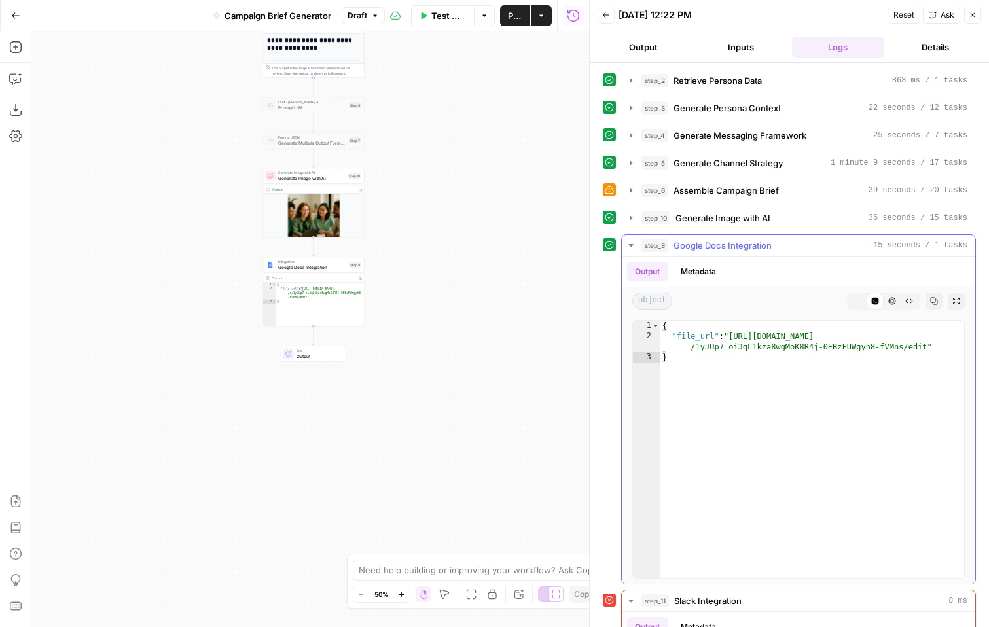
type textarea "**********"
drag, startPoint x: 733, startPoint y: 338, endPoint x: 927, endPoint y: 344, distance: 194.6
click at [927, 344] on div "{ "file_url" : "https://docs.google.com/document/d /1yJUp7_oi3qL1kza8wgMoK8R4j-…" at bounding box center [812, 460] width 304 height 278
